Goal: Find contact information: Find contact information

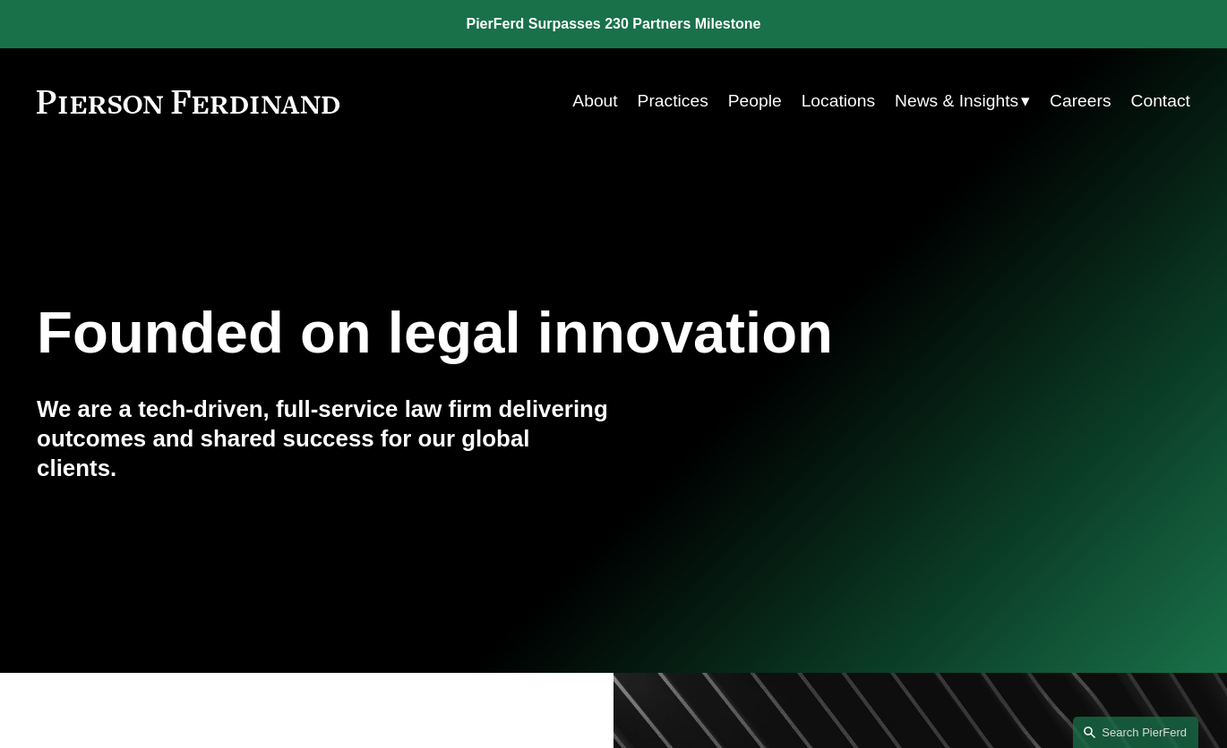
click at [674, 98] on link "Practices" at bounding box center [672, 101] width 71 height 35
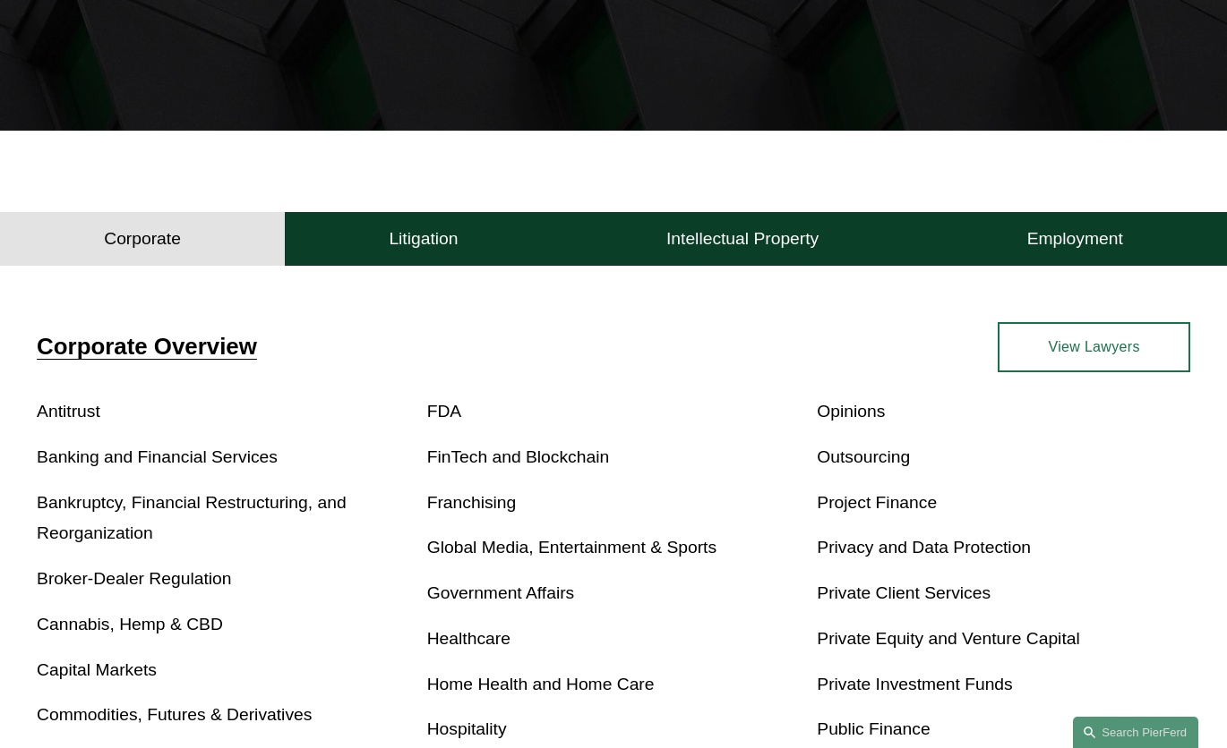
scroll to position [358, 0]
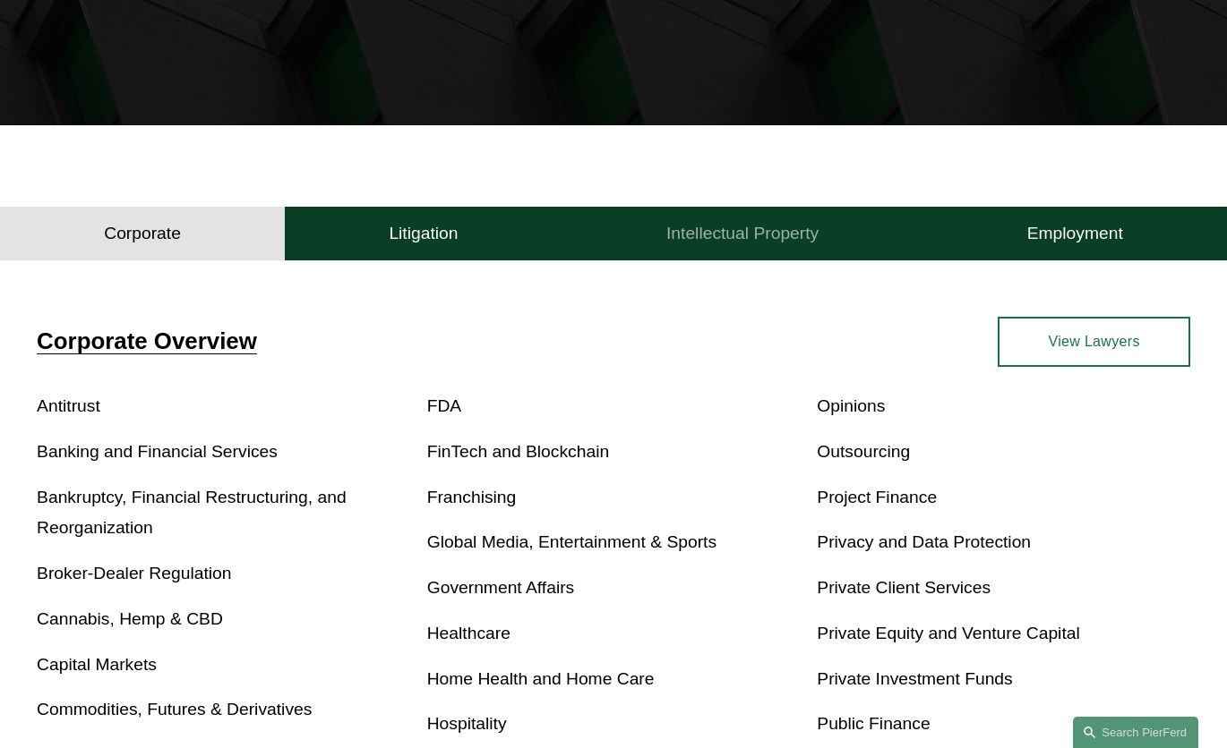
click at [743, 252] on button "Intellectual Property" at bounding box center [742, 234] width 361 height 54
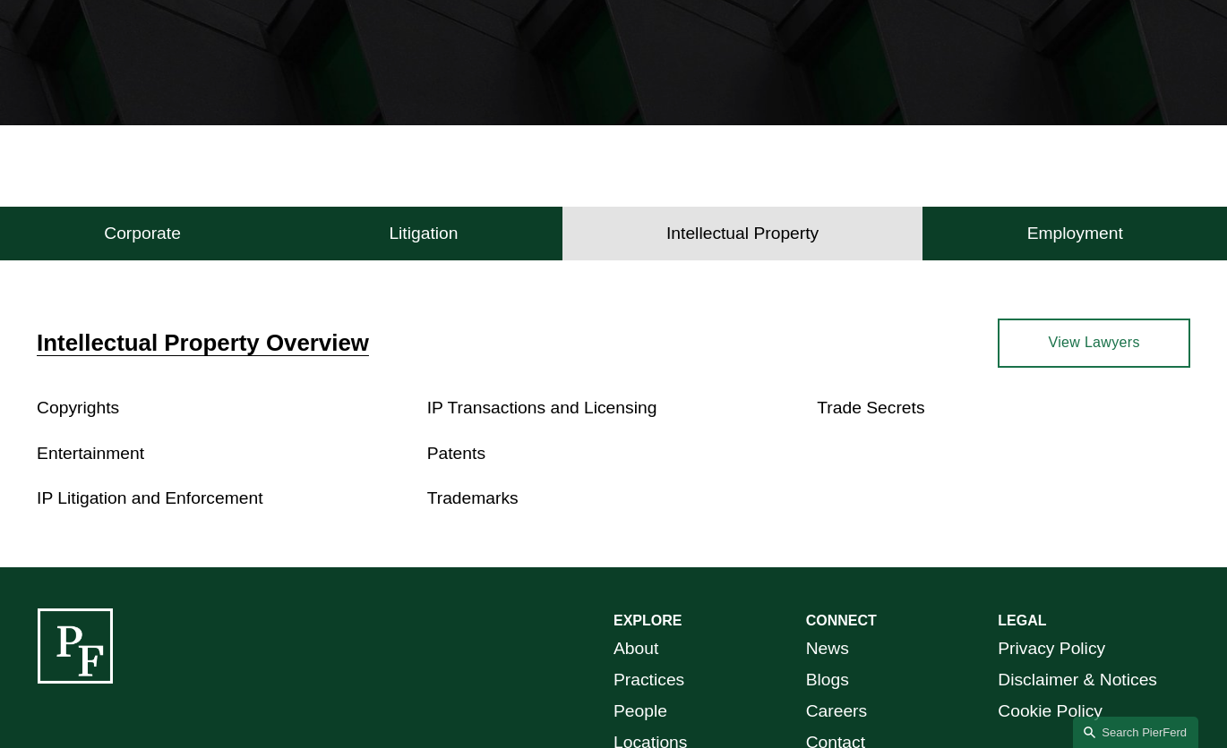
click at [476, 459] on link "Patents" at bounding box center [456, 453] width 58 height 19
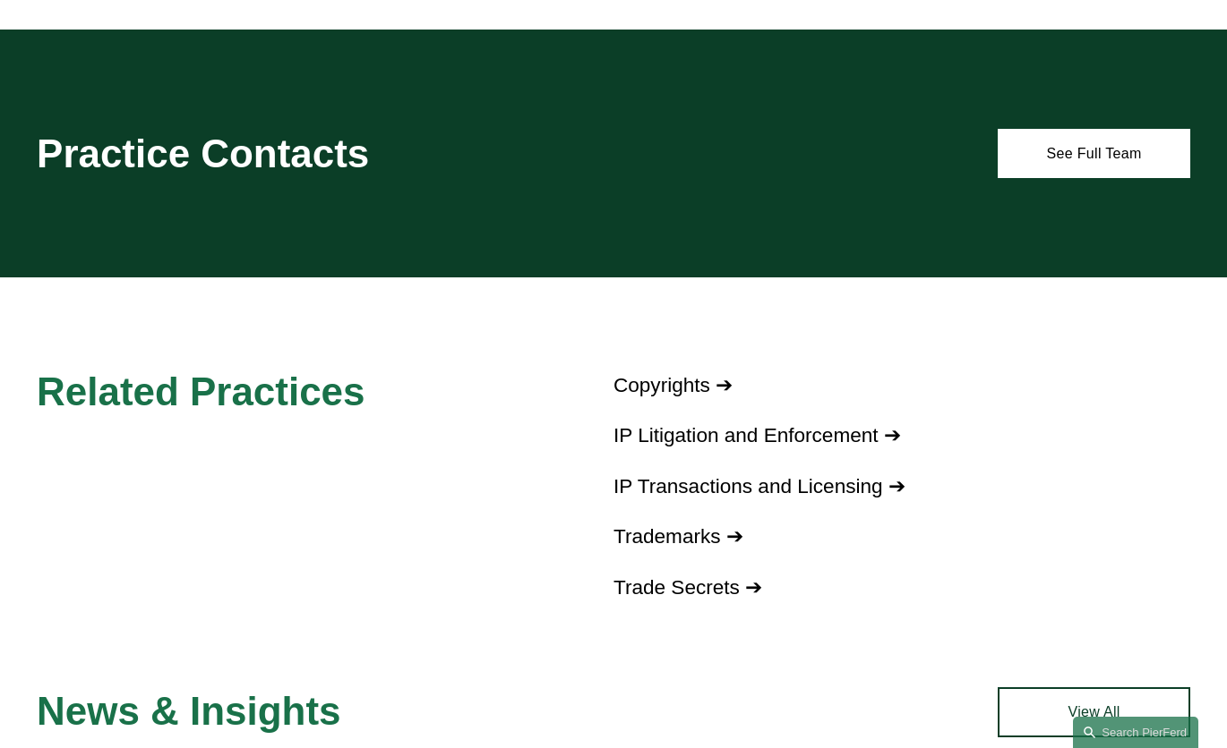
scroll to position [985, 0]
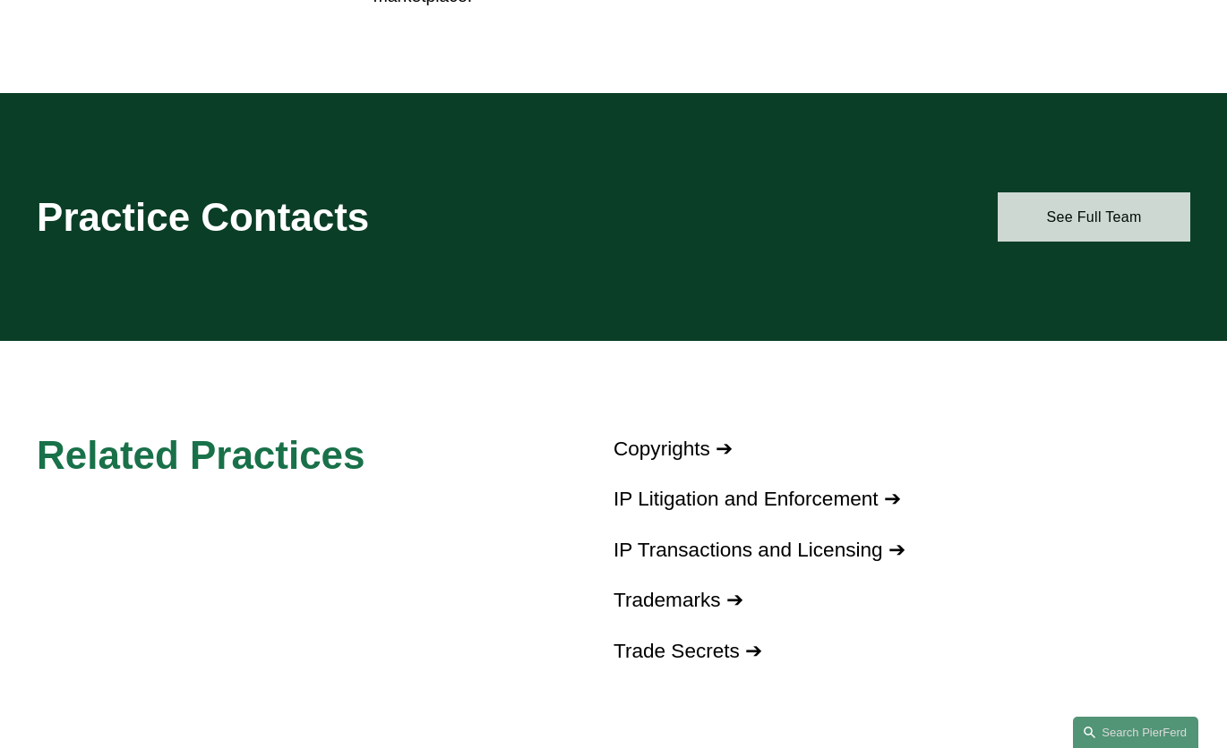
click at [1075, 222] on link "See Full Team" at bounding box center [1093, 216] width 192 height 49
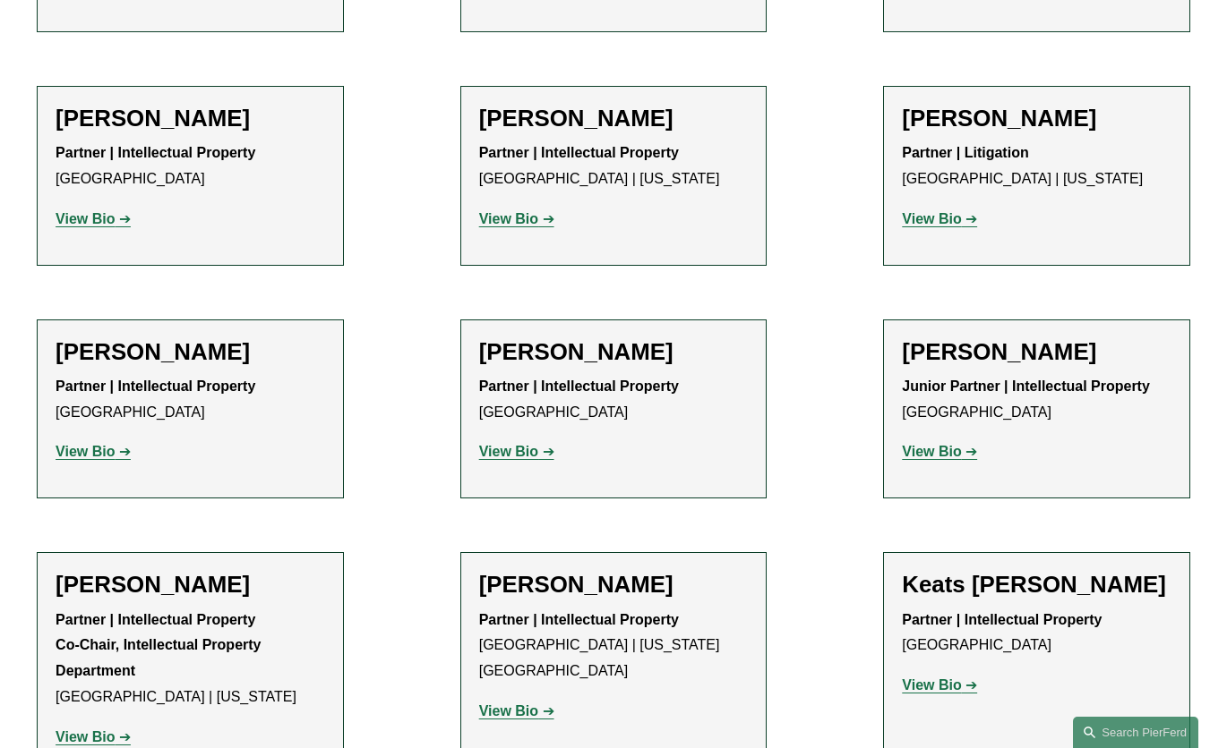
scroll to position [362, 0]
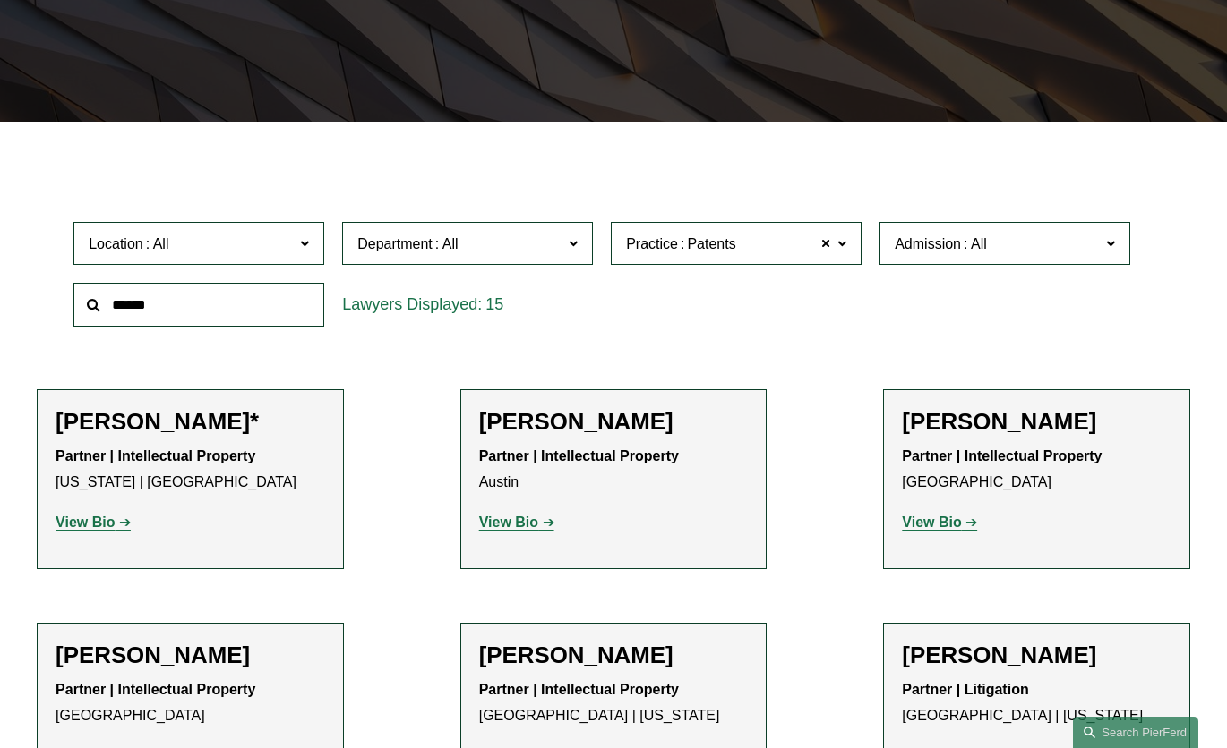
click at [774, 239] on span "Practice Patents" at bounding box center [728, 244] width 205 height 24
click at [0, 0] on link "Trademarks" at bounding box center [0, 0] width 0 height 0
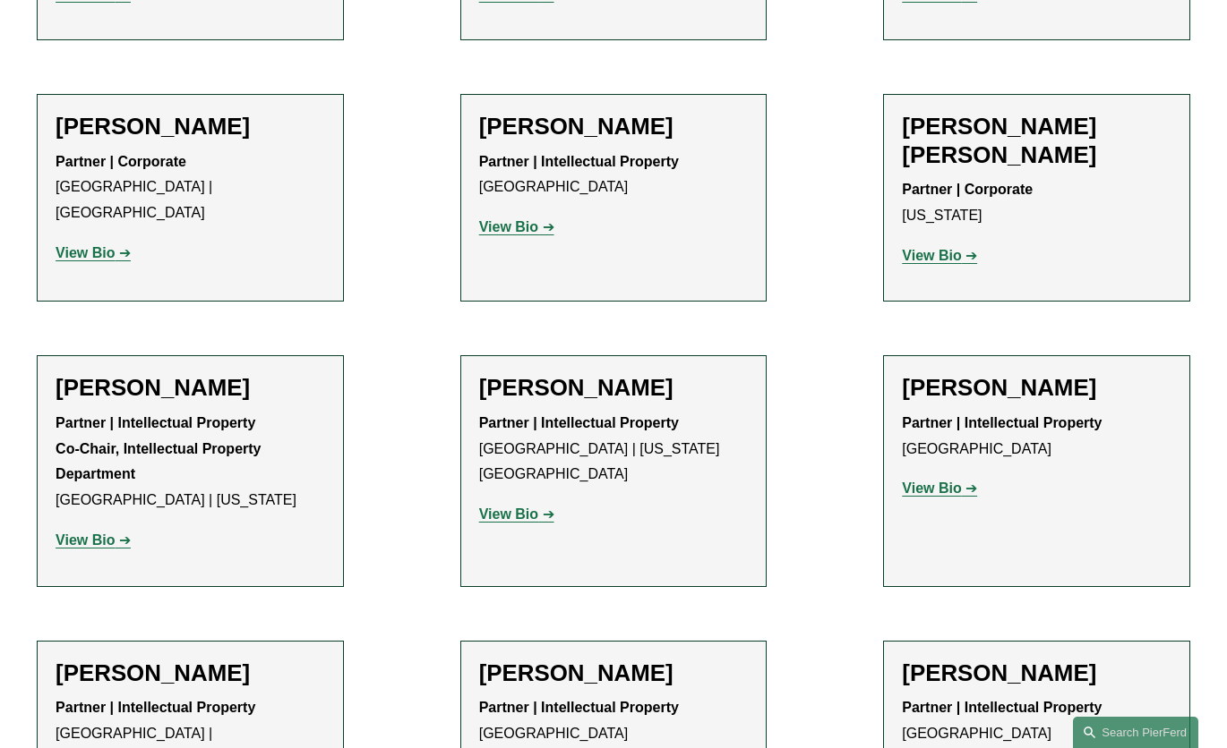
scroll to position [1222, 0]
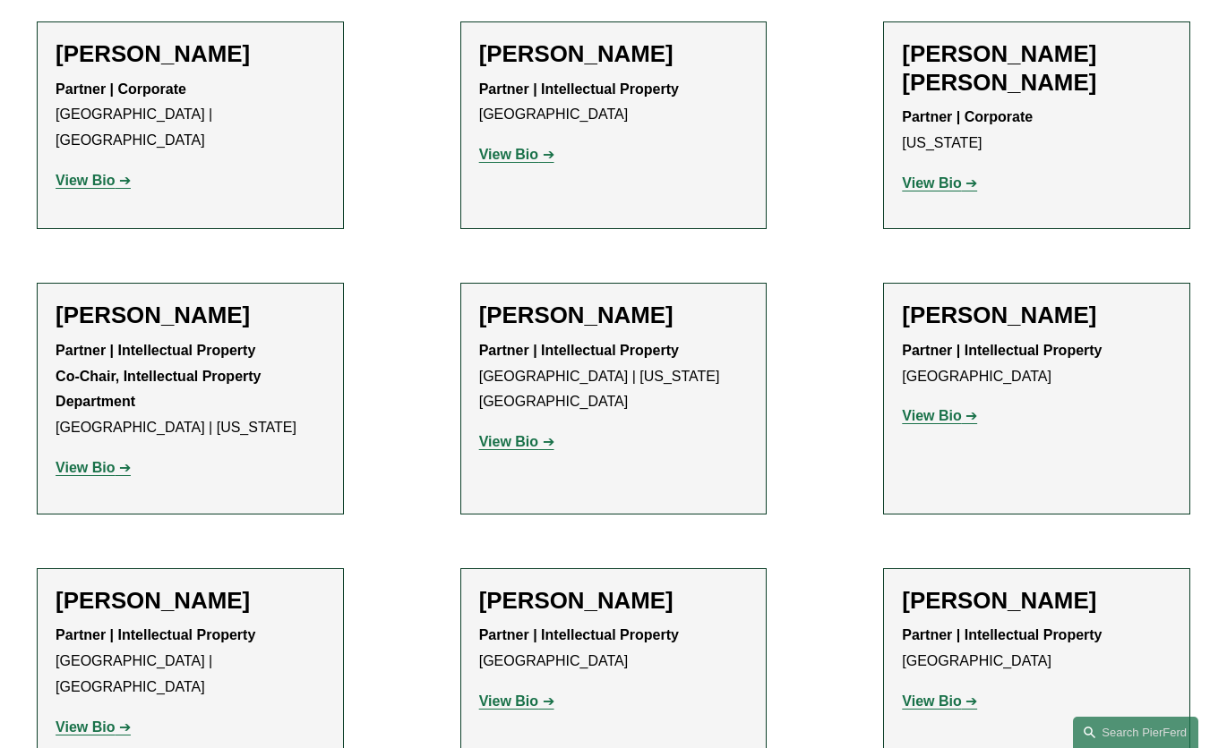
click at [245, 302] on h2 "[PERSON_NAME]" at bounding box center [190, 316] width 269 height 28
click at [82, 460] on strong "View Bio" at bounding box center [85, 467] width 59 height 15
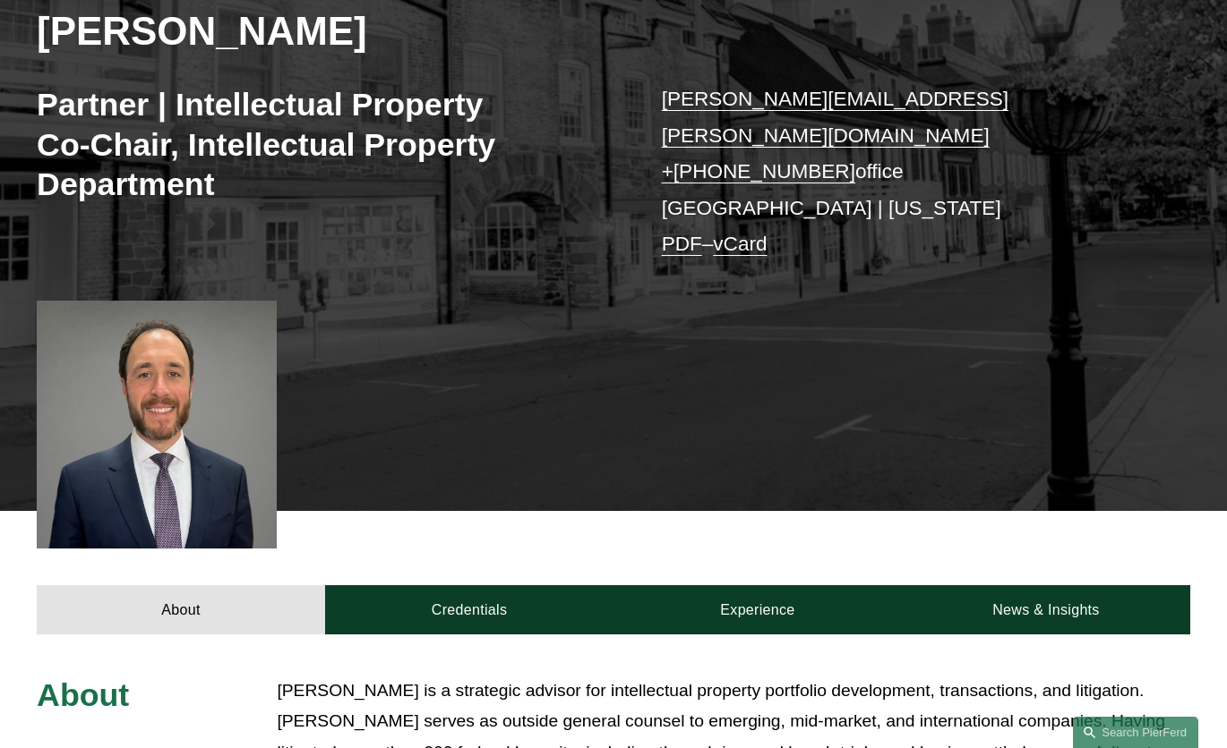
scroll to position [269, 0]
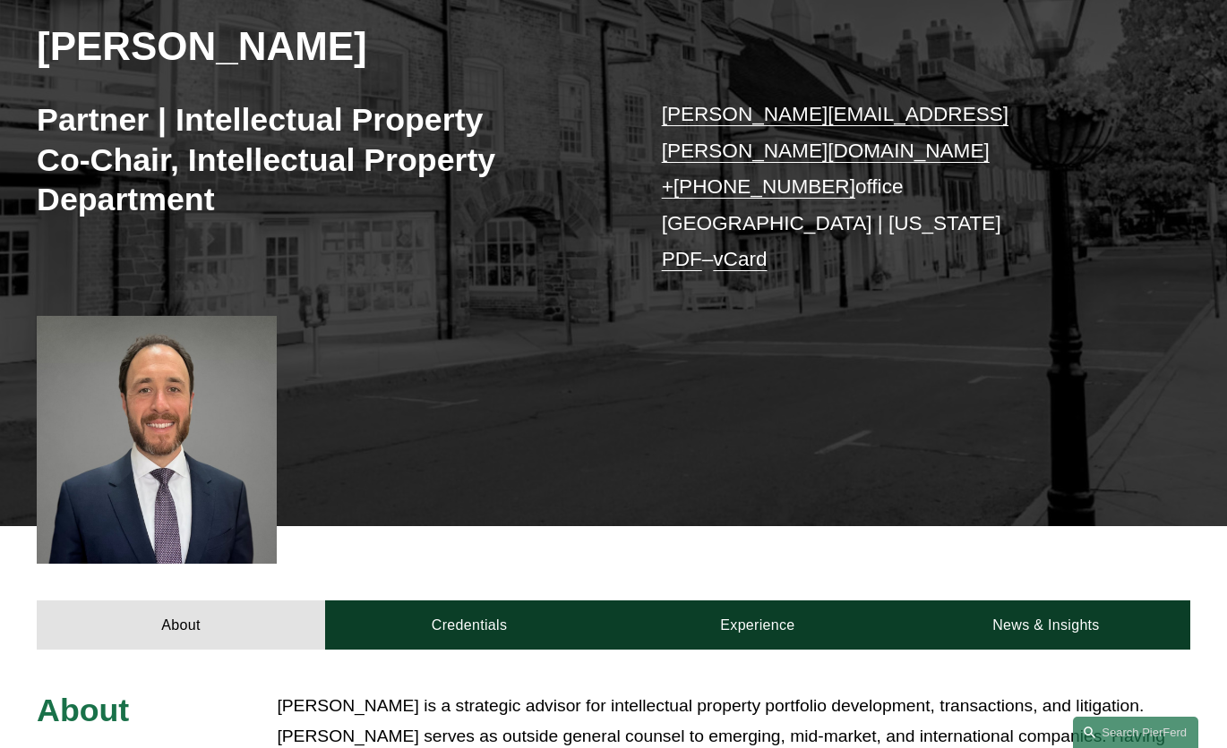
click at [977, 117] on p "[PERSON_NAME][EMAIL_ADDRESS][PERSON_NAME][DOMAIN_NAME] + [PHONE_NUMBER] office …" at bounding box center [902, 188] width 481 height 182
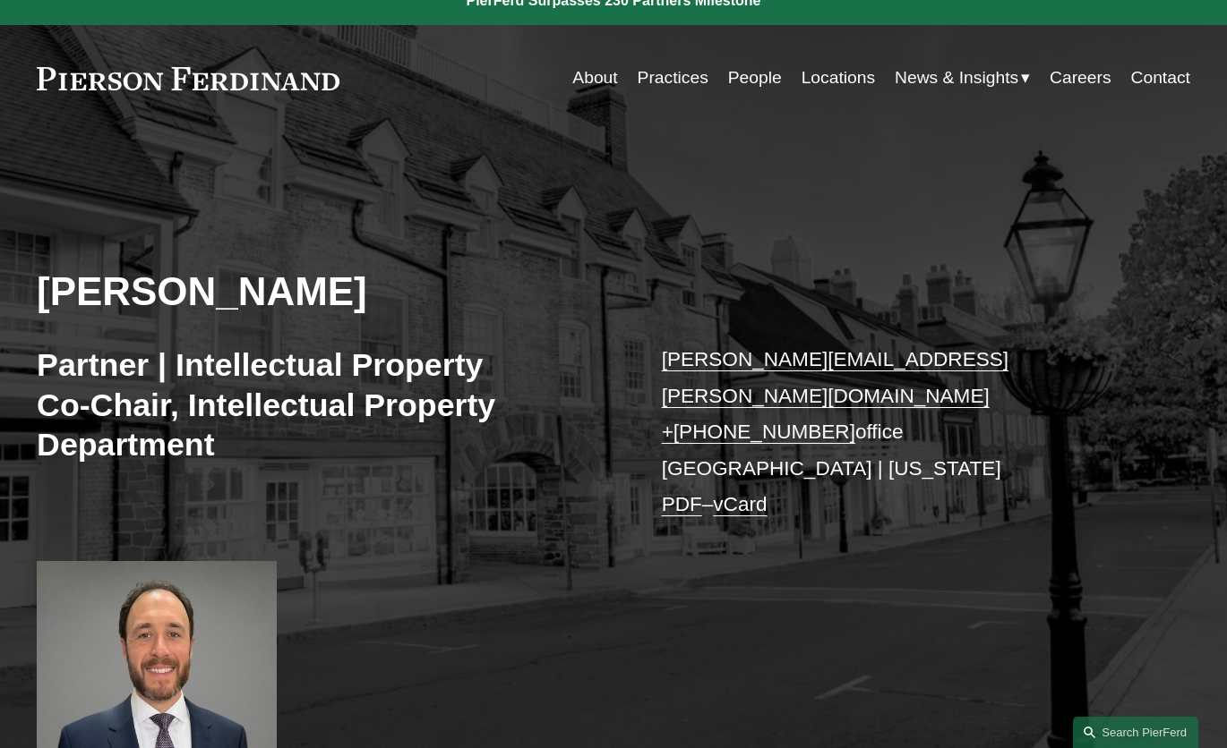
scroll to position [0, 0]
